Goal: Task Accomplishment & Management: Complete application form

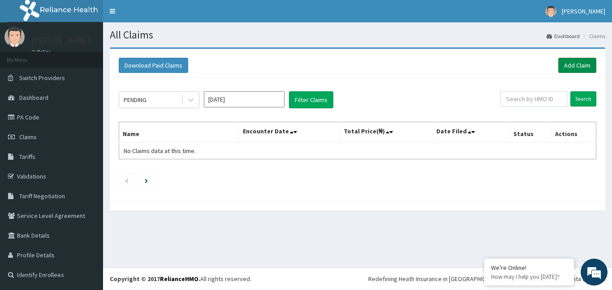
click at [577, 62] on link "Add Claim" at bounding box center [577, 65] width 38 height 15
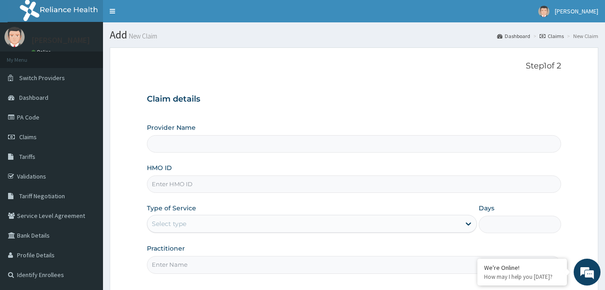
type input "Bodyline Gym- Ikoyi"
type input "1"
click at [171, 184] on input "HMO ID" at bounding box center [354, 184] width 415 height 17
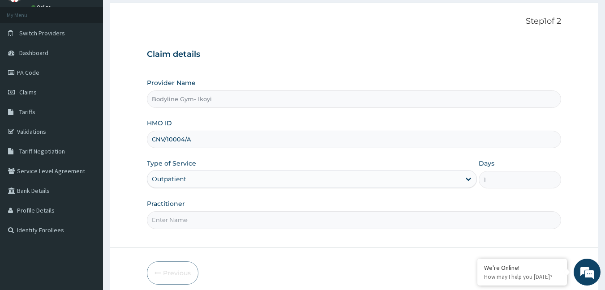
type input "CNV/10004/A"
click at [177, 221] on input "Practitioner" at bounding box center [354, 219] width 415 height 17
type input "bodyline"
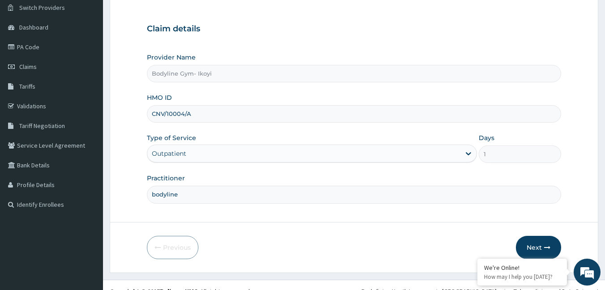
scroll to position [83, 0]
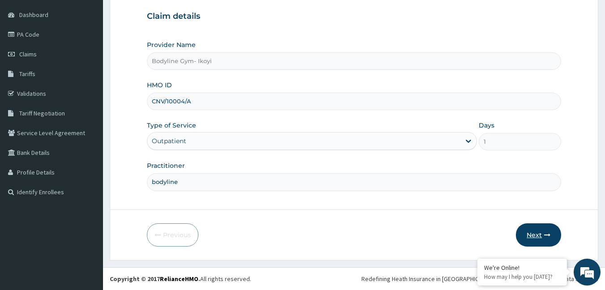
click at [537, 234] on button "Next" at bounding box center [538, 234] width 45 height 23
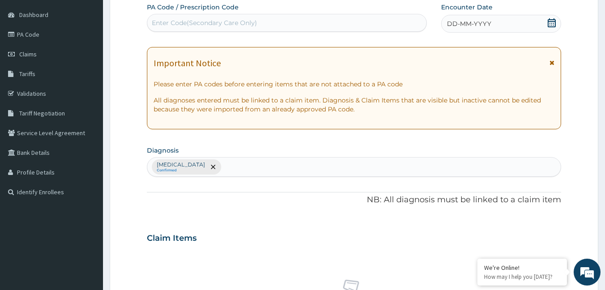
click at [171, 21] on div "Enter Code(Secondary Care Only)" at bounding box center [204, 22] width 105 height 9
type input "PA/5581D4"
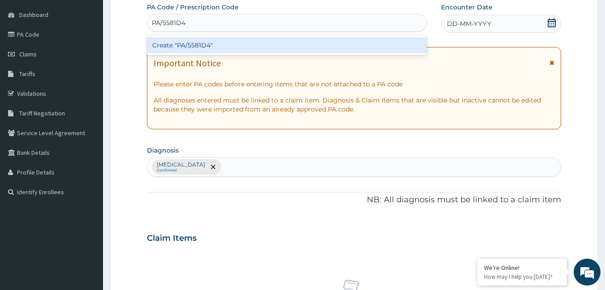
click at [225, 44] on div "Create "PA/5581D4"" at bounding box center [287, 45] width 280 height 16
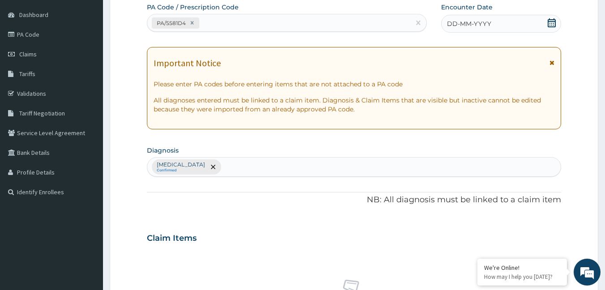
click at [474, 29] on div "DD-MM-YYYY" at bounding box center [501, 24] width 120 height 18
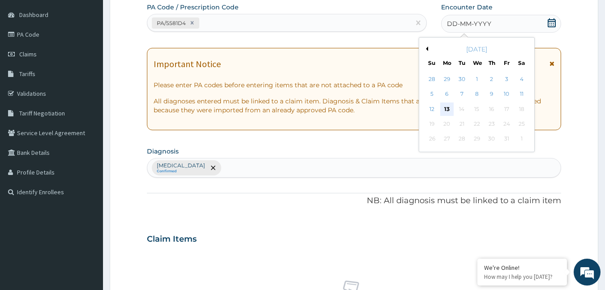
click at [447, 111] on div "13" at bounding box center [446, 109] width 13 height 13
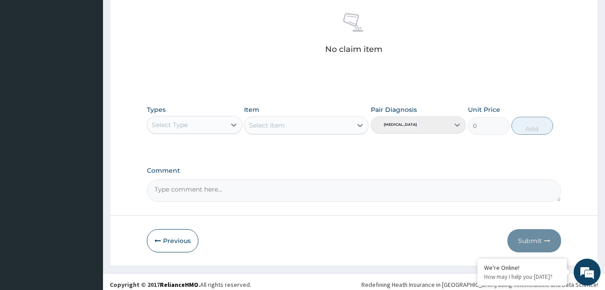
scroll to position [351, 0]
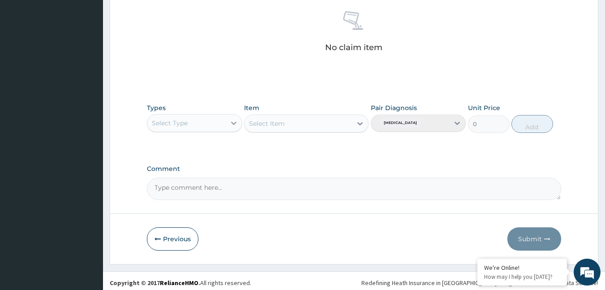
click at [231, 125] on icon at bounding box center [233, 123] width 9 height 9
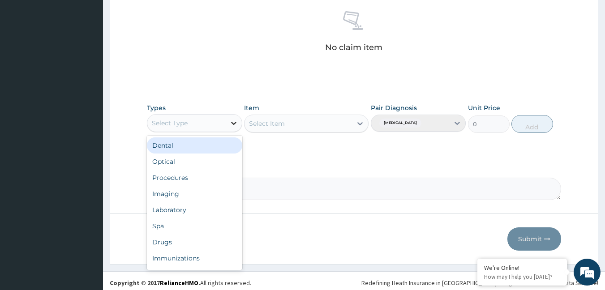
type input "g"
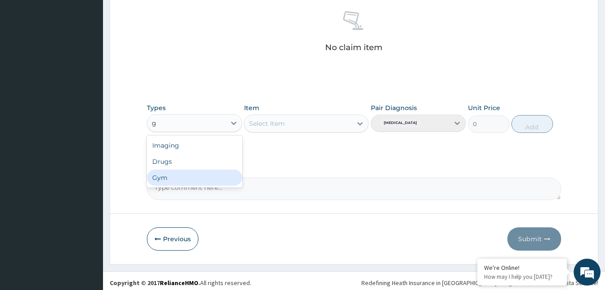
click at [202, 173] on div "Gym" at bounding box center [194, 178] width 95 height 16
click at [320, 122] on div "Select Item" at bounding box center [297, 123] width 107 height 14
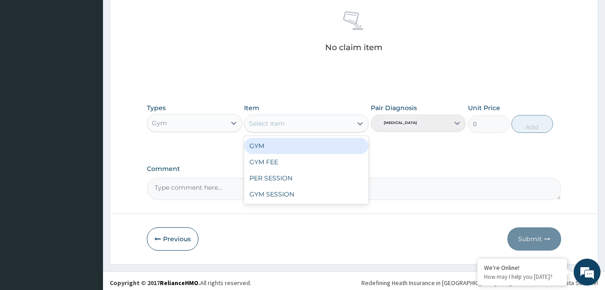
click at [305, 150] on div "GYM" at bounding box center [306, 146] width 124 height 16
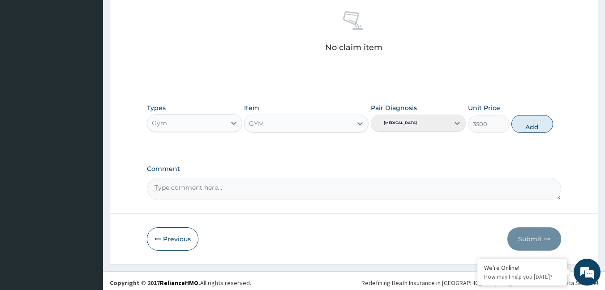
click at [535, 127] on button "Add" at bounding box center [532, 124] width 42 height 18
type input "0"
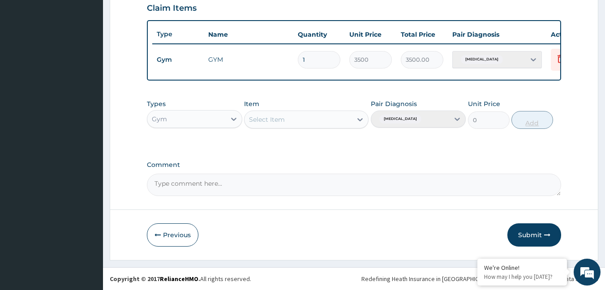
scroll to position [320, 0]
click at [538, 235] on button "Submit" at bounding box center [534, 234] width 54 height 23
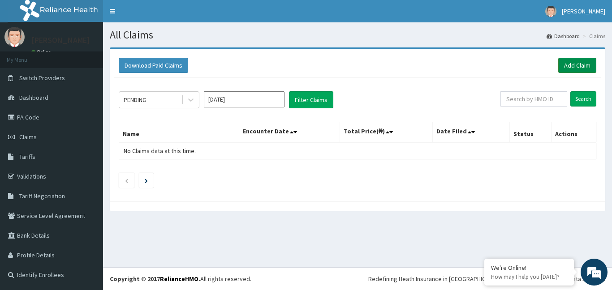
click at [574, 64] on link "Add Claim" at bounding box center [577, 65] width 38 height 15
click at [569, 64] on link "Add Claim" at bounding box center [577, 65] width 38 height 15
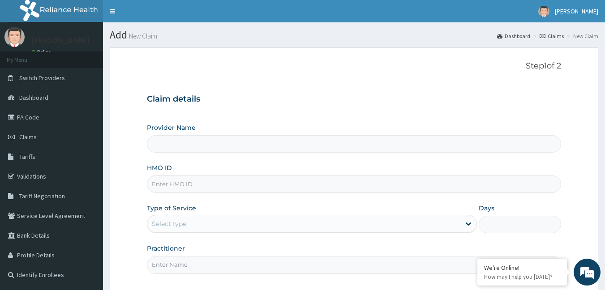
click at [175, 185] on input "HMO ID" at bounding box center [354, 184] width 415 height 17
type input "RSS"
type input "Bodyline Gym- Ikoyi"
type input "1"
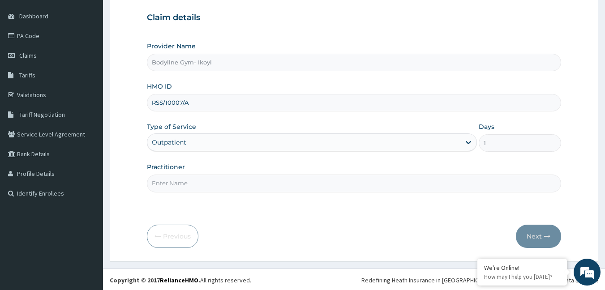
scroll to position [83, 0]
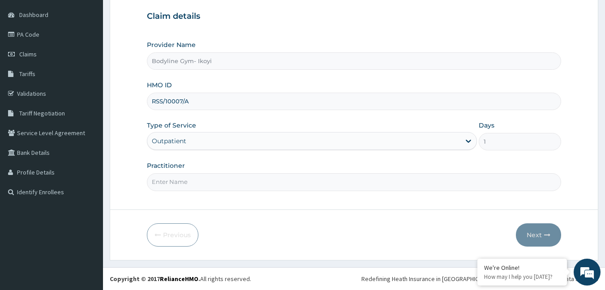
type input "RSS/10007/A"
click at [191, 187] on input "Practitioner" at bounding box center [354, 181] width 415 height 17
type input "bodyline"
click at [539, 236] on button "Next" at bounding box center [538, 234] width 45 height 23
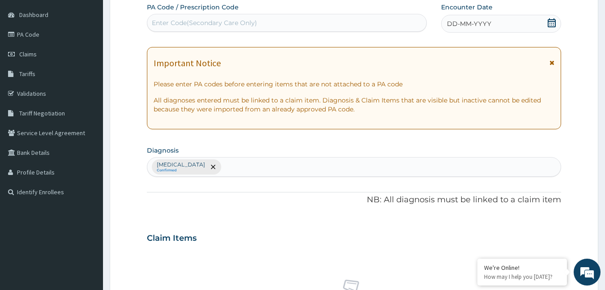
click at [176, 25] on div "Enter Code(Secondary Care Only)" at bounding box center [204, 22] width 105 height 9
type input "PA/7C1816"
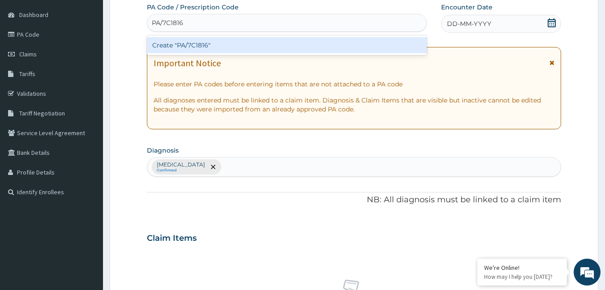
click at [224, 45] on div "Create "PA/7C1816"" at bounding box center [287, 45] width 280 height 16
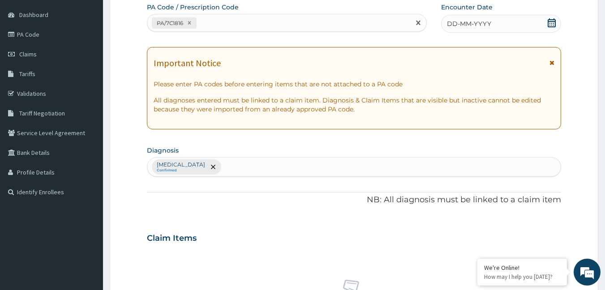
click at [519, 33] on div "PA Code / Prescription Code option Create "PA/7C1816", selected. Select is focu…" at bounding box center [354, 236] width 415 height 466
click at [549, 23] on icon at bounding box center [551, 22] width 9 height 9
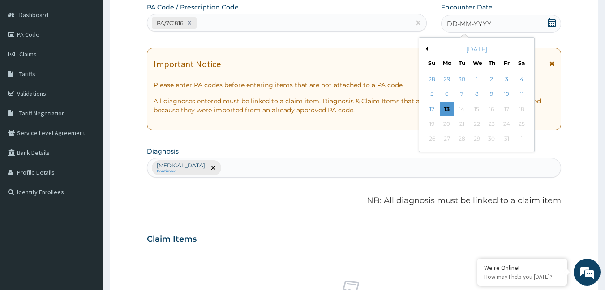
click at [446, 108] on div "13" at bounding box center [446, 109] width 13 height 13
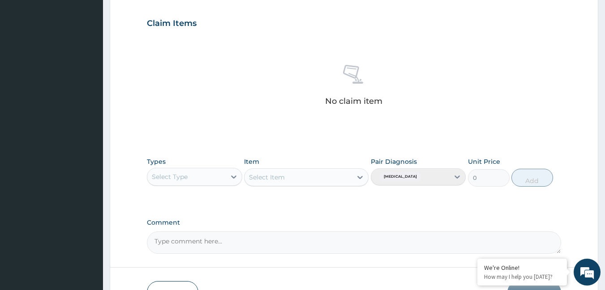
scroll to position [355, 0]
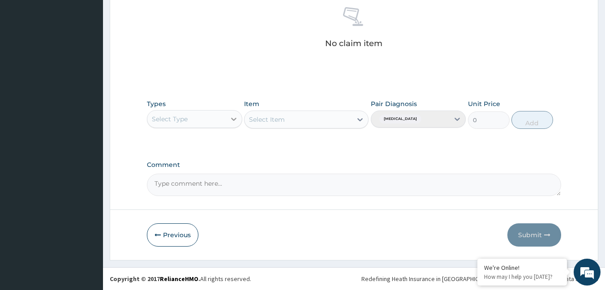
click at [232, 122] on icon at bounding box center [233, 119] width 9 height 9
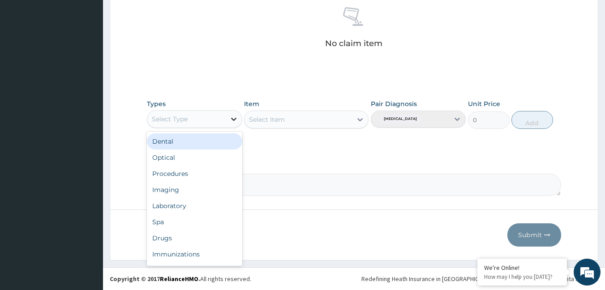
type input "g"
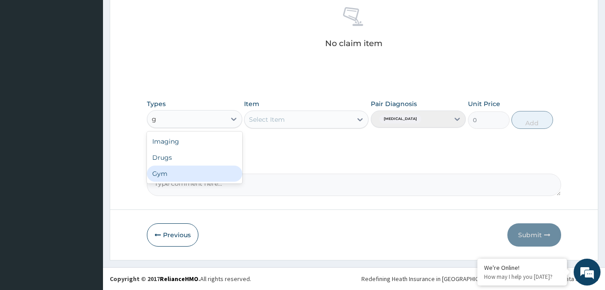
click at [214, 174] on div "Gym" at bounding box center [194, 174] width 95 height 16
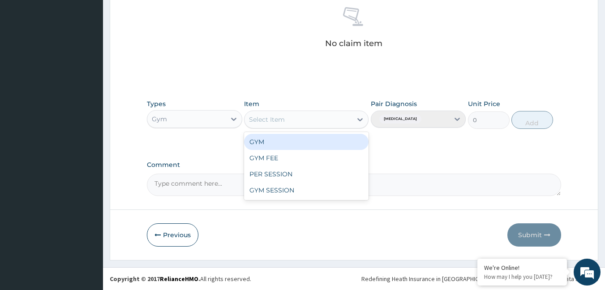
click at [312, 116] on div "Select Item" at bounding box center [297, 119] width 107 height 14
click at [309, 142] on div "GYM" at bounding box center [306, 142] width 124 height 16
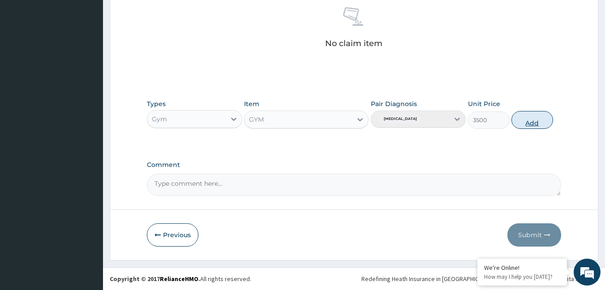
click at [535, 123] on button "Add" at bounding box center [532, 120] width 42 height 18
type input "0"
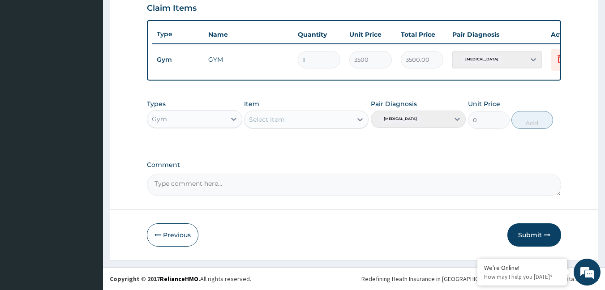
click at [536, 235] on button "Submit" at bounding box center [534, 234] width 54 height 23
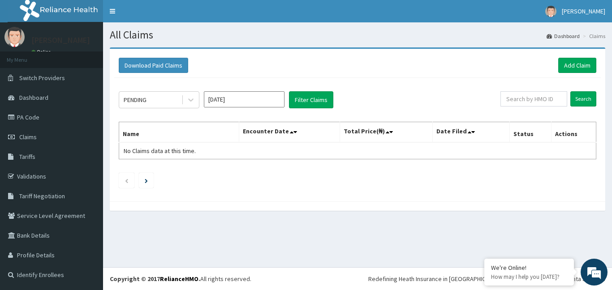
click at [379, 49] on div "Download Paid Claims Add Claim × Note you can only download claims within a max…" at bounding box center [357, 125] width 495 height 153
